Goal: Information Seeking & Learning: Learn about a topic

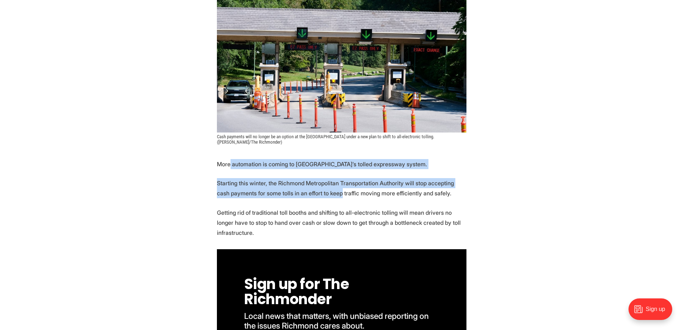
drag, startPoint x: 240, startPoint y: 170, endPoint x: 327, endPoint y: 197, distance: 90.8
click at [327, 197] on p "Starting this winter, the Richmond Metropolitan Transportation Authority will s…" at bounding box center [342, 188] width 250 height 20
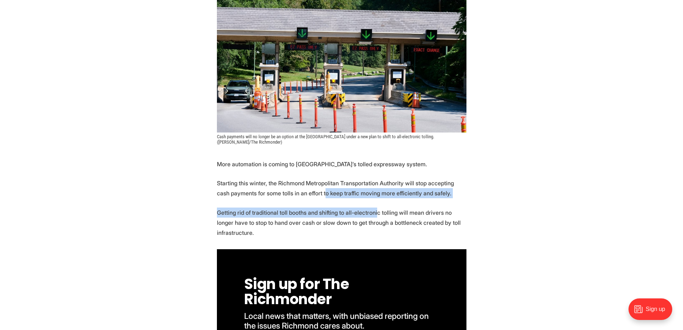
drag, startPoint x: 321, startPoint y: 192, endPoint x: 372, endPoint y: 206, distance: 52.6
click at [374, 208] on p "Getting rid of traditional toll booths and shifting to all-electronic tolling w…" at bounding box center [342, 222] width 250 height 30
click at [373, 208] on p "Getting rid of traditional toll booths and shifting to all-electronic tolling w…" at bounding box center [342, 222] width 250 height 30
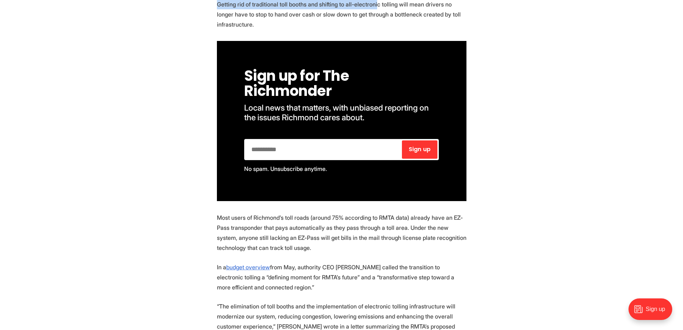
scroll to position [430, 0]
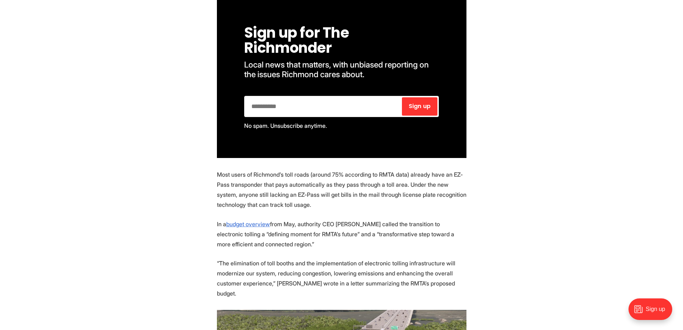
click at [297, 183] on p "Most users of Richmond’s toll roads (around 75% according to RMTA data) already…" at bounding box center [342, 189] width 250 height 40
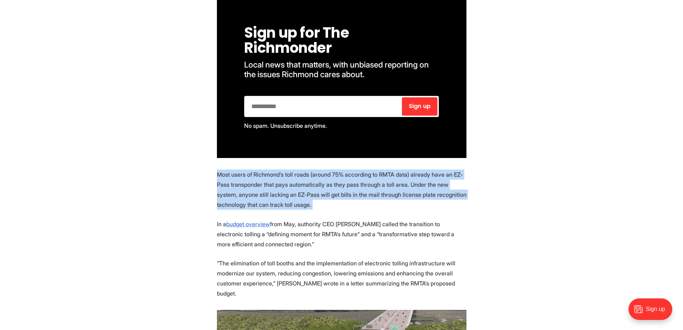
click at [297, 183] on p "Most users of Richmond’s toll roads (around 75% according to RMTA data) already…" at bounding box center [342, 189] width 250 height 40
click at [261, 188] on p "Most users of Richmond’s toll roads (around 75% according to RMTA data) already…" at bounding box center [342, 189] width 250 height 40
click at [260, 188] on p "Most users of Richmond’s toll roads (around 75% according to RMTA data) already…" at bounding box center [342, 189] width 250 height 40
click at [259, 188] on p "Most users of Richmond’s toll roads (around 75% according to RMTA data) already…" at bounding box center [342, 189] width 250 height 40
click at [230, 185] on p "Most users of Richmond’s toll roads (around 75% according to RMTA data) already…" at bounding box center [342, 189] width 250 height 40
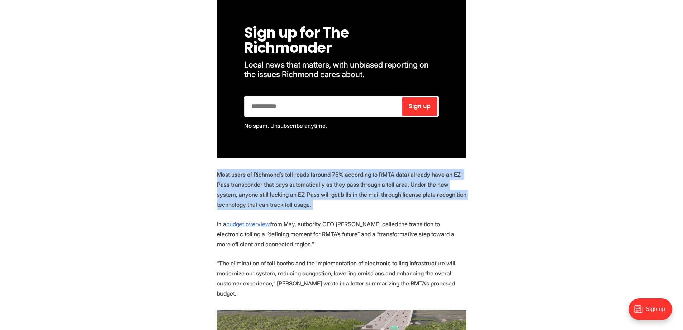
click at [230, 185] on p "Most users of Richmond’s toll roads (around 75% according to RMTA data) already…" at bounding box center [342, 189] width 250 height 40
click at [314, 189] on p "Most users of Richmond’s toll roads (around 75% according to RMTA data) already…" at bounding box center [342, 189] width 250 height 40
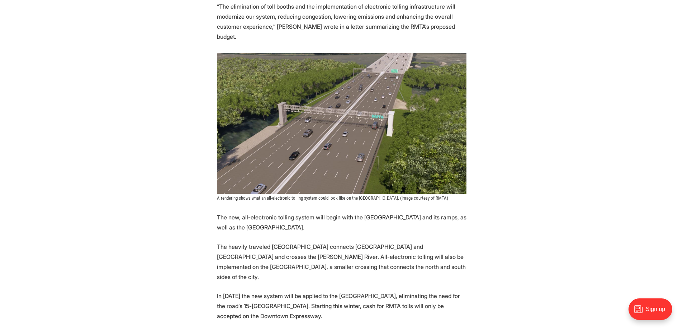
scroll to position [789, 0]
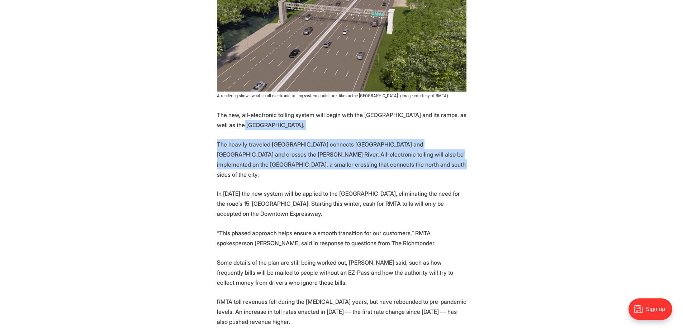
drag, startPoint x: 237, startPoint y: 111, endPoint x: 372, endPoint y: 150, distance: 139.7
click at [372, 150] on section "More automation is coming to [GEOGRAPHIC_DATA]’s tolled expressway system. Star…" at bounding box center [341, 165] width 683 height 1233
click at [372, 150] on p "The heavily traveled [GEOGRAPHIC_DATA] connects [GEOGRAPHIC_DATA] and [GEOGRAPH…" at bounding box center [342, 159] width 250 height 40
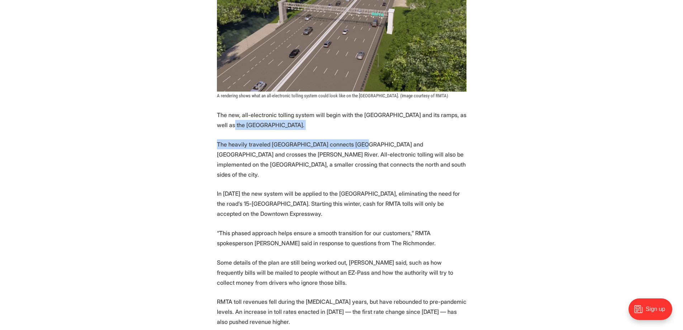
drag, startPoint x: 360, startPoint y: 131, endPoint x: 214, endPoint y: 118, distance: 146.5
click at [224, 115] on section "More automation is coming to [GEOGRAPHIC_DATA]’s tolled expressway system. Star…" at bounding box center [341, 165] width 683 height 1233
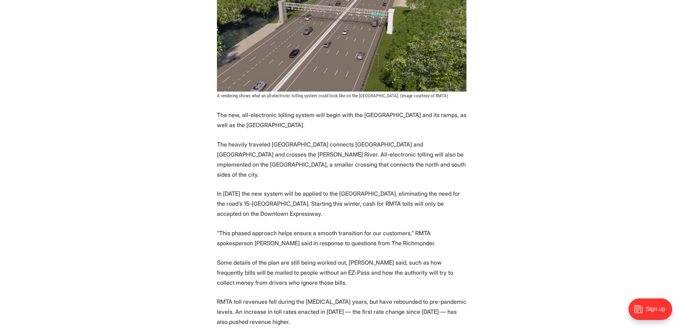
click at [214, 118] on section "More automation is coming to [GEOGRAPHIC_DATA]’s tolled expressway system. Star…" at bounding box center [341, 165] width 683 height 1233
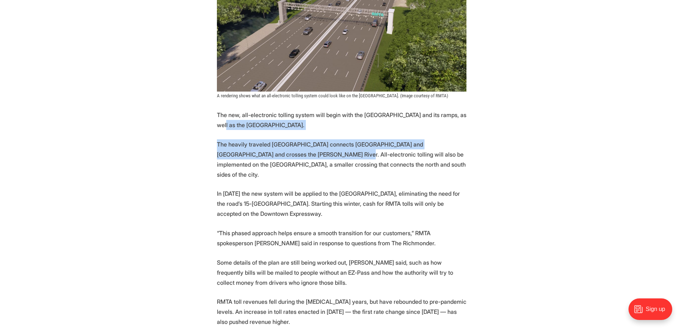
drag, startPoint x: 265, startPoint y: 133, endPoint x: 283, endPoint y: 142, distance: 19.7
click at [283, 142] on section "More automation is coming to [GEOGRAPHIC_DATA]’s tolled expressway system. Star…" at bounding box center [341, 165] width 683 height 1233
click at [283, 142] on p "The heavily traveled [GEOGRAPHIC_DATA] connects [GEOGRAPHIC_DATA] and [GEOGRAPH…" at bounding box center [342, 159] width 250 height 40
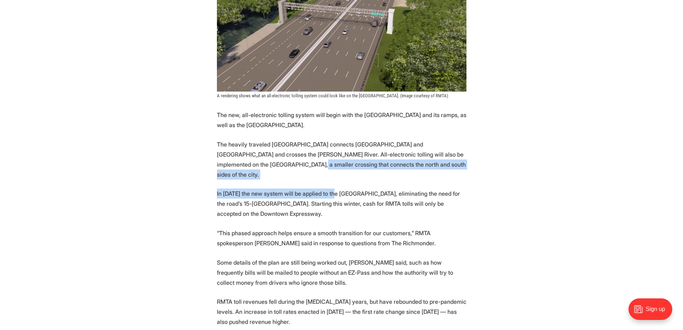
drag, startPoint x: 333, startPoint y: 173, endPoint x: 234, endPoint y: 152, distance: 100.7
click at [234, 152] on section "More automation is coming to [GEOGRAPHIC_DATA]’s tolled expressway system. Star…" at bounding box center [341, 165] width 683 height 1233
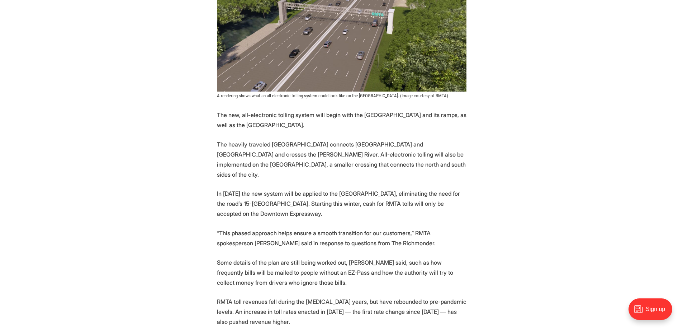
click at [229, 148] on p "The heavily traveled [GEOGRAPHIC_DATA] connects [GEOGRAPHIC_DATA] and [GEOGRAPH…" at bounding box center [342, 159] width 250 height 40
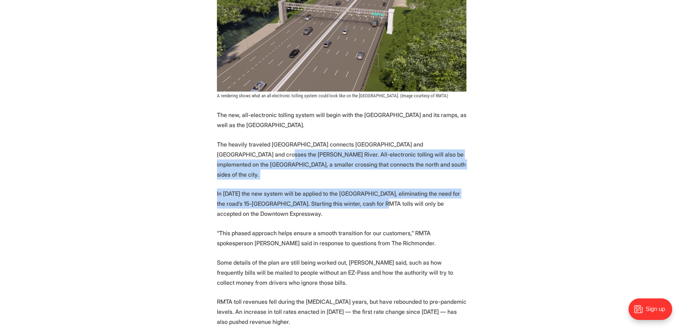
drag, startPoint x: 227, startPoint y: 145, endPoint x: 366, endPoint y: 187, distance: 144.7
click at [366, 187] on section "More automation is coming to [GEOGRAPHIC_DATA]’s tolled expressway system. Star…" at bounding box center [341, 165] width 683 height 1233
click at [366, 188] on p "In [DATE] the new system will be applied to the [GEOGRAPHIC_DATA], eliminating …" at bounding box center [342, 203] width 250 height 30
drag, startPoint x: 191, startPoint y: 147, endPoint x: 175, endPoint y: 143, distance: 15.8
click at [175, 143] on section "More automation is coming to [GEOGRAPHIC_DATA]’s tolled expressway system. Star…" at bounding box center [341, 165] width 683 height 1233
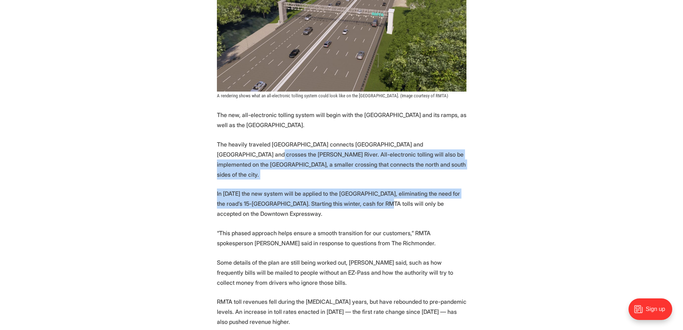
click at [175, 143] on section "More automation is coming to [GEOGRAPHIC_DATA]’s tolled expressway system. Star…" at bounding box center [341, 165] width 683 height 1233
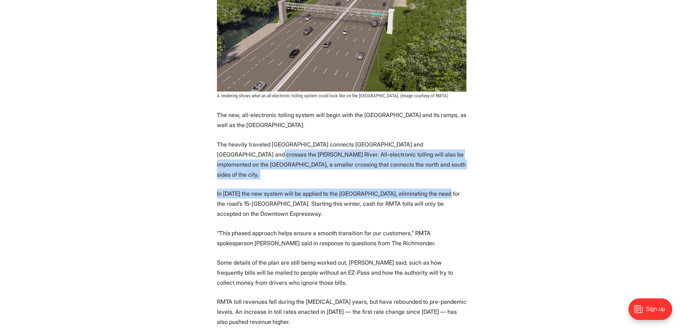
drag, startPoint x: 175, startPoint y: 143, endPoint x: 436, endPoint y: 173, distance: 262.8
click at [436, 173] on section "More automation is coming to [GEOGRAPHIC_DATA]’s tolled expressway system. Star…" at bounding box center [341, 165] width 683 height 1233
click at [436, 188] on p "In [DATE] the new system will be applied to the [GEOGRAPHIC_DATA], eliminating …" at bounding box center [342, 203] width 250 height 30
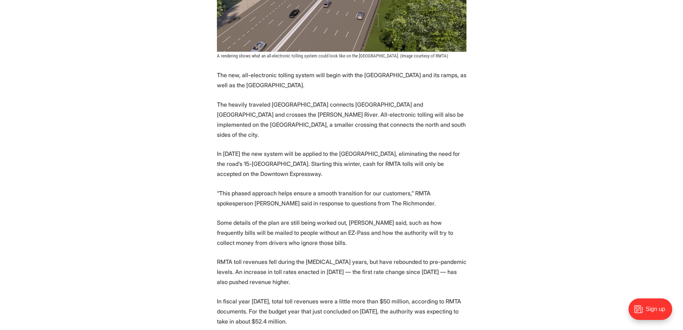
scroll to position [897, 0]
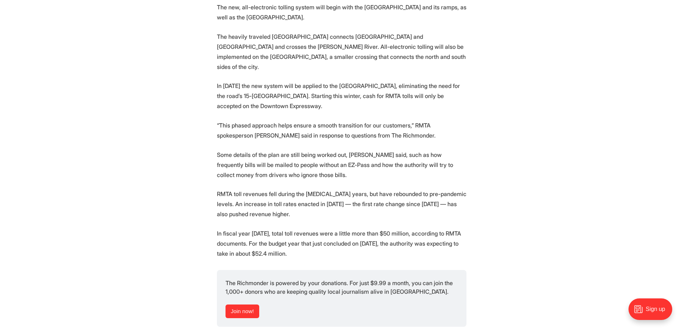
drag, startPoint x: 243, startPoint y: 152, endPoint x: 389, endPoint y: 202, distance: 154.6
click at [389, 202] on section "More automation is coming to [GEOGRAPHIC_DATA]’s tolled expressway system. Star…" at bounding box center [341, 58] width 683 height 1233
drag, startPoint x: 385, startPoint y: 211, endPoint x: 237, endPoint y: 153, distance: 158.5
click at [237, 153] on section "More automation is coming to [GEOGRAPHIC_DATA]’s tolled expressway system. Star…" at bounding box center [341, 58] width 683 height 1233
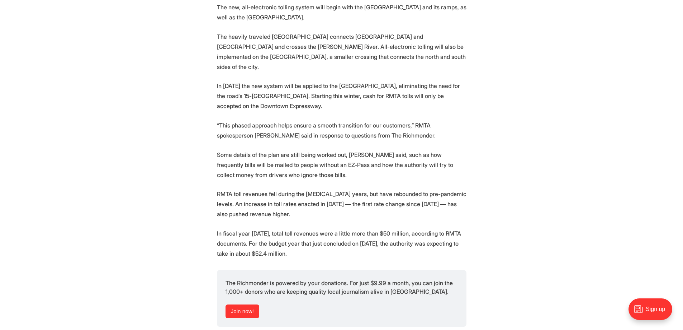
click at [237, 153] on p "Some details of the plan are still being worked out, [PERSON_NAME] said, such a…" at bounding box center [342, 165] width 250 height 30
click at [164, 73] on section "More automation is coming to [GEOGRAPHIC_DATA]’s tolled expressway system. Star…" at bounding box center [341, 58] width 683 height 1233
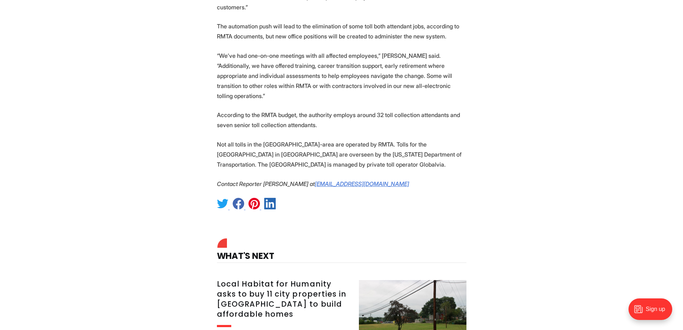
scroll to position [1363, 0]
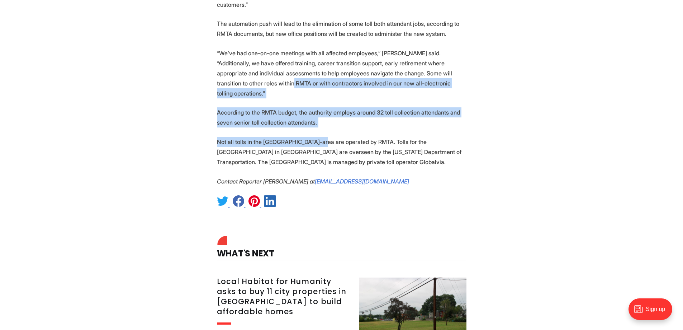
drag, startPoint x: 235, startPoint y: 57, endPoint x: 320, endPoint y: 106, distance: 97.7
click at [320, 137] on p "Not all tolls in the [GEOGRAPHIC_DATA]-area are operated by RMTA. Tolls for the…" at bounding box center [342, 152] width 250 height 30
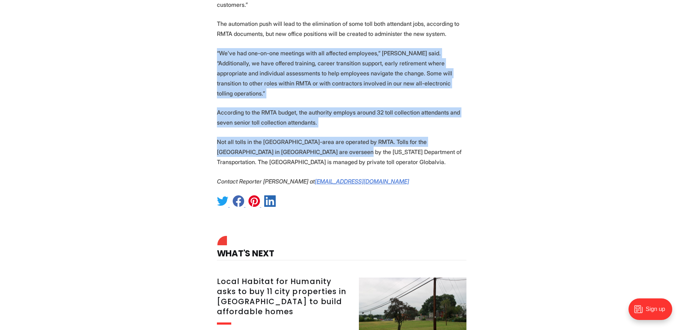
drag, startPoint x: 328, startPoint y: 115, endPoint x: 182, endPoint y: 26, distance: 170.6
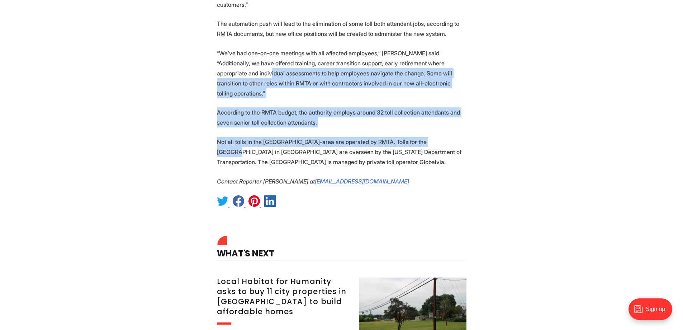
drag, startPoint x: 180, startPoint y: 42, endPoint x: 456, endPoint y: 106, distance: 283.9
click at [456, 137] on p "Not all tolls in the [GEOGRAPHIC_DATA]-area are operated by RMTA. Tolls for the…" at bounding box center [342, 152] width 250 height 30
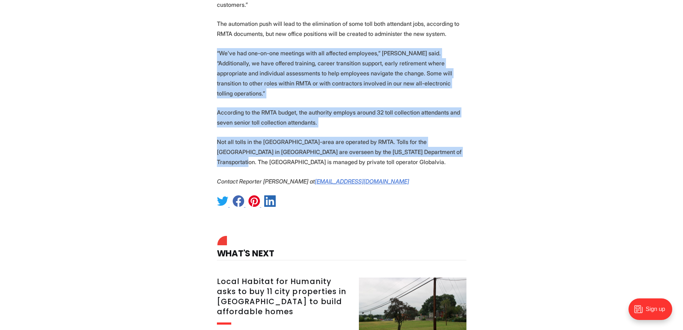
drag, startPoint x: 457, startPoint y: 109, endPoint x: 194, endPoint y: 27, distance: 275.2
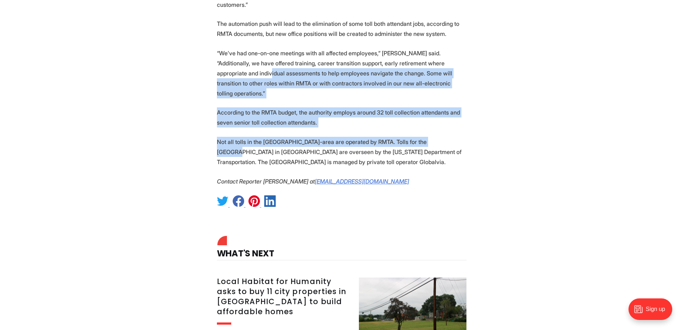
drag, startPoint x: 185, startPoint y: 44, endPoint x: 464, endPoint y: 106, distance: 285.6
click at [464, 137] on p "Not all tolls in the [GEOGRAPHIC_DATA]-area are operated by RMTA. Tolls for the…" at bounding box center [342, 152] width 250 height 30
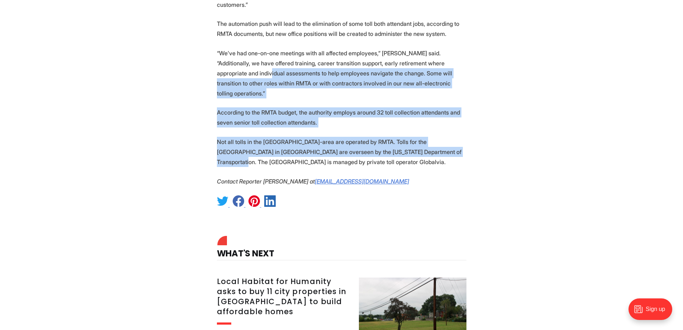
drag, startPoint x: 453, startPoint y: 107, endPoint x: 202, endPoint y: 48, distance: 257.1
drag, startPoint x: 202, startPoint y: 48, endPoint x: 516, endPoint y: 115, distance: 321.1
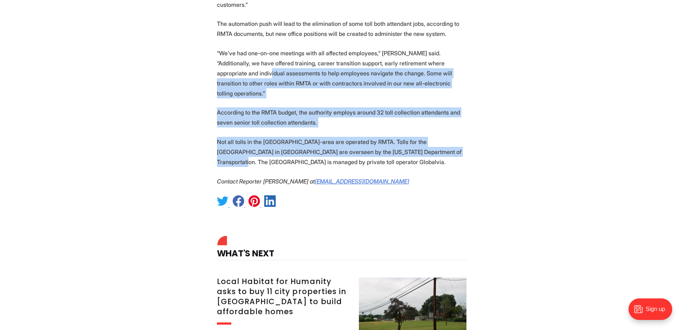
drag, startPoint x: 516, startPoint y: 114, endPoint x: 164, endPoint y: 42, distance: 358.8
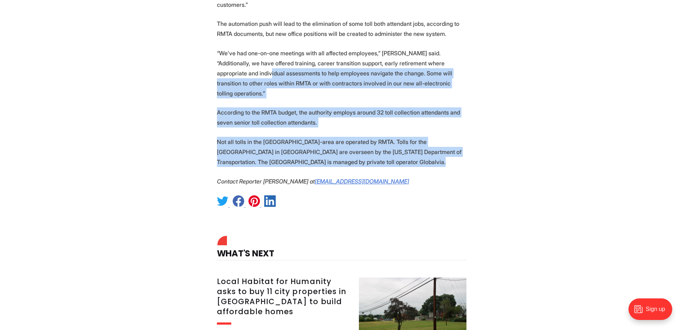
drag, startPoint x: 164, startPoint y: 42, endPoint x: 486, endPoint y: 120, distance: 331.4
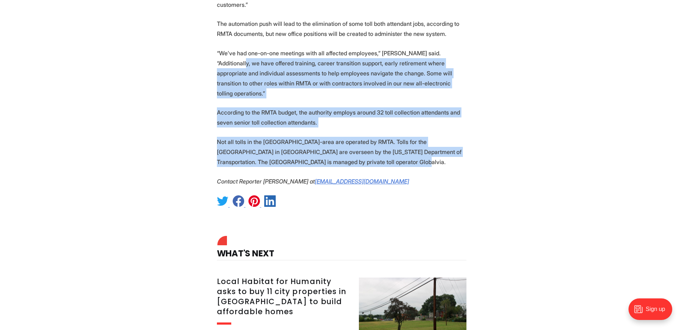
drag, startPoint x: 487, startPoint y: 118, endPoint x: 202, endPoint y: 34, distance: 297.2
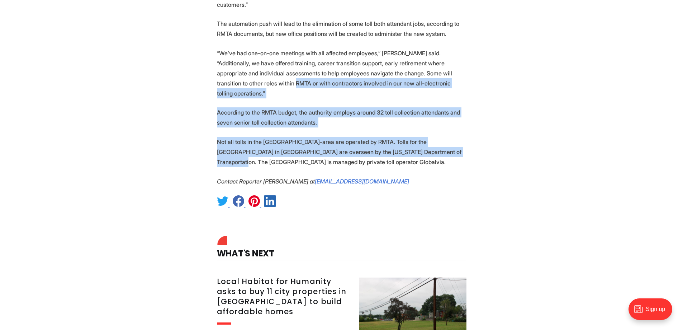
click at [235, 54] on p "“We’ve had one-on-one meetings with all affected employees,” [PERSON_NAME] said…" at bounding box center [342, 73] width 250 height 50
